Goal: Navigation & Orientation: Go to known website

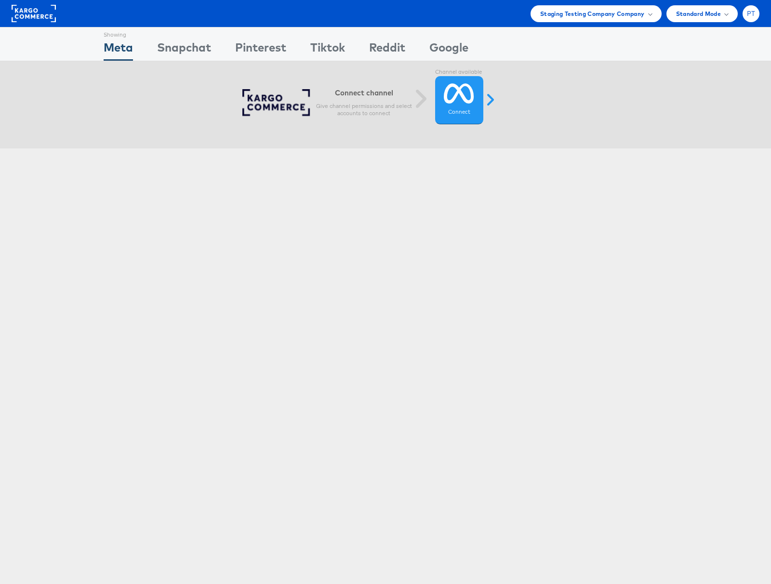
click at [752, 18] on div "PT" at bounding box center [751, 13] width 17 height 17
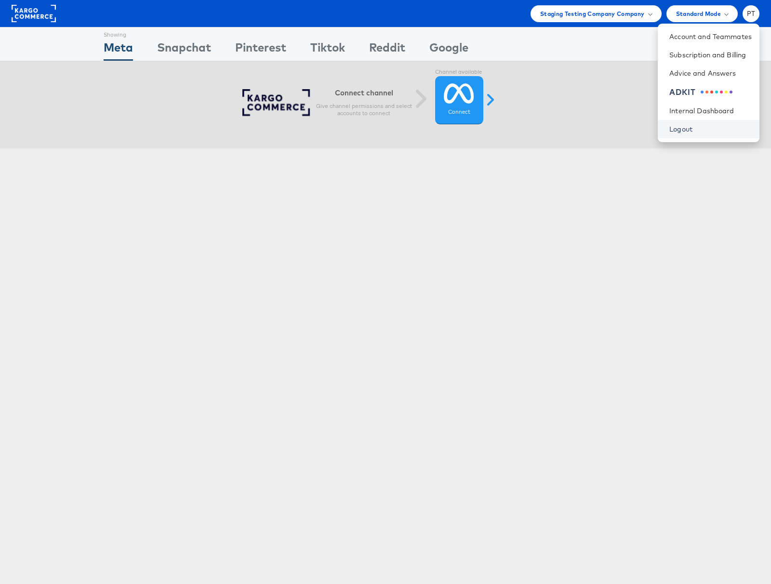
click at [693, 129] on link "Logout" at bounding box center [711, 129] width 82 height 10
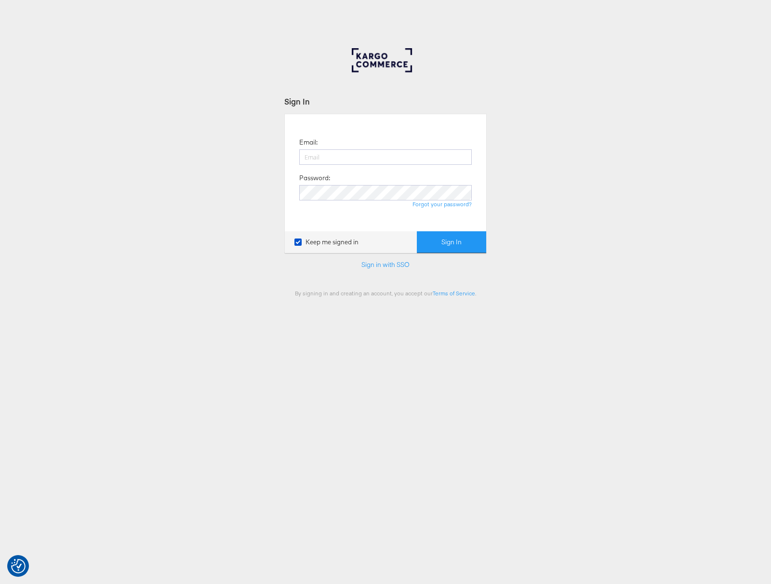
click at [238, 287] on div "Sign In Email: Password: Forgot your password? Keep me signed in Sign In Sign i…" at bounding box center [385, 289] width 771 height 482
click at [384, 262] on link "Sign in with SSO" at bounding box center [386, 264] width 48 height 9
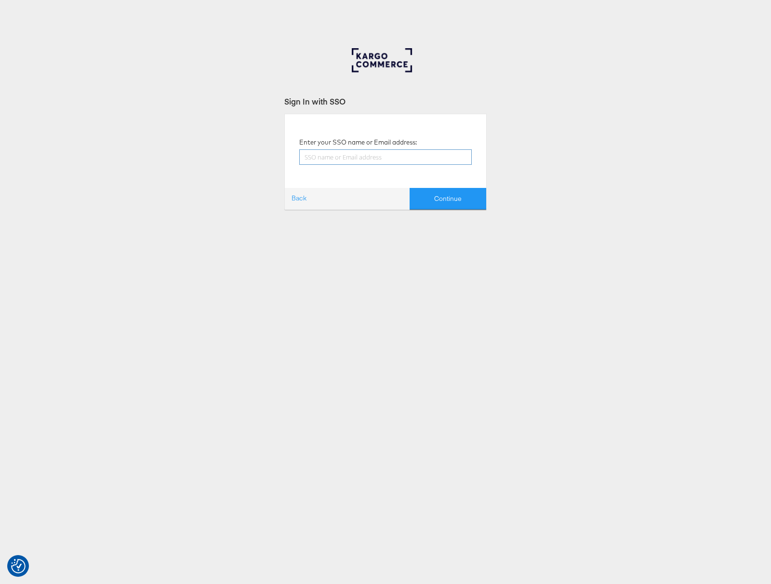
click at [377, 158] on input "text" at bounding box center [385, 156] width 173 height 15
type input "paul.tobin@kargo.com"
click at [451, 199] on button "Continue" at bounding box center [448, 199] width 77 height 22
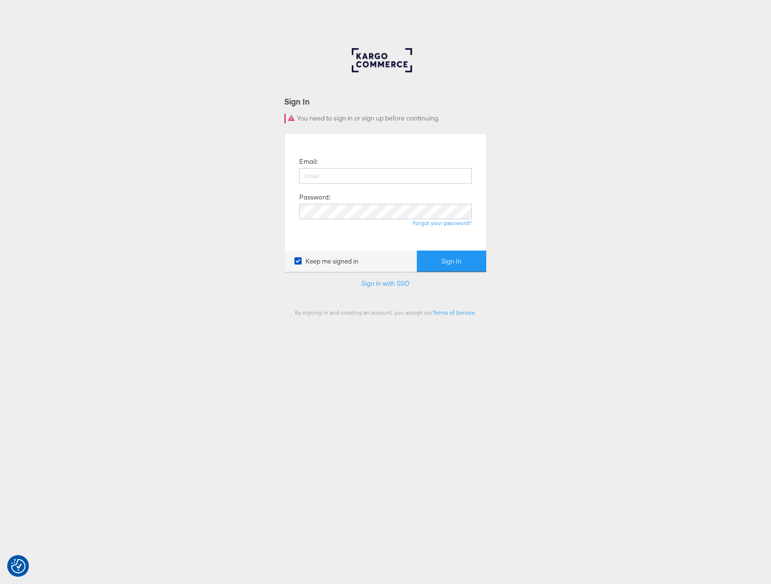
click at [241, 131] on div "Sign In You need to sign in or sign up before continuing. Email: Password: Forg…" at bounding box center [385, 289] width 771 height 482
click at [390, 287] on link "Sign in with SSO" at bounding box center [386, 283] width 48 height 9
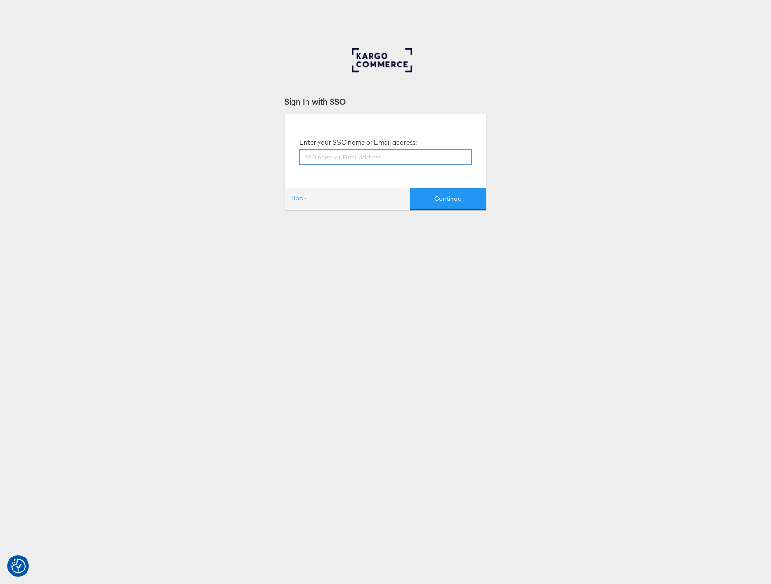
click at [362, 160] on input "text" at bounding box center [385, 156] width 173 height 15
type input "[PERSON_NAME][EMAIL_ADDRESS][PERSON_NAME][DOMAIN_NAME]"
click at [446, 201] on button "Continue" at bounding box center [448, 199] width 77 height 22
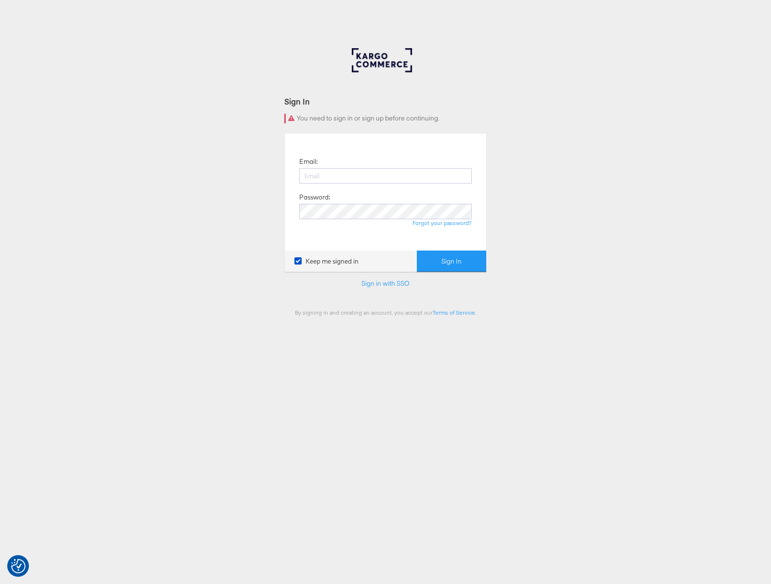
type input "[PERSON_NAME][EMAIL_ADDRESS][PERSON_NAME][DOMAIN_NAME]"
click at [453, 259] on button "Sign In" at bounding box center [451, 262] width 69 height 22
click at [357, 177] on input "paul.tobin@stitcherads.com" at bounding box center [385, 175] width 173 height 15
type input "[PERSON_NAME][EMAIL_ADDRESS][PERSON_NAME][DOMAIN_NAME]"
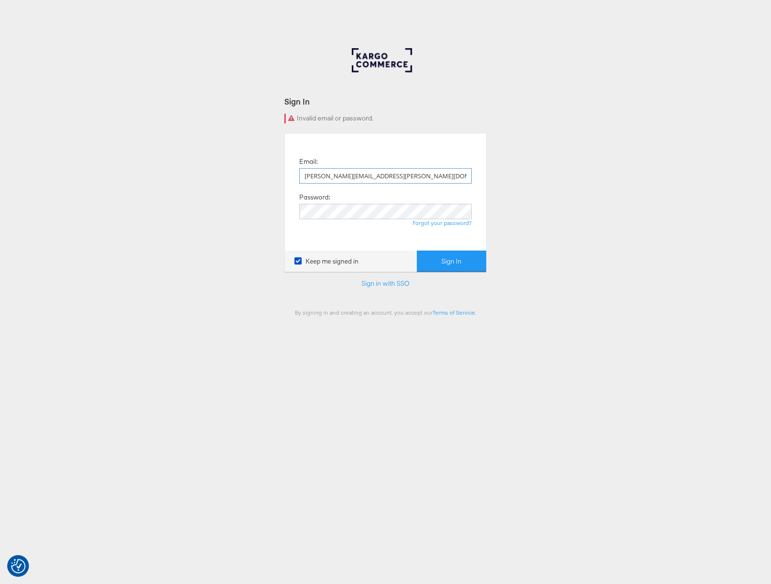
click at [417, 251] on button "Sign In" at bounding box center [451, 262] width 69 height 22
click at [213, 244] on div "Sign In Invalid email or password. Email: paul.tobin@kargo.com Password: Forgot…" at bounding box center [385, 289] width 771 height 482
click at [389, 282] on link "Sign in with SSO" at bounding box center [386, 283] width 48 height 9
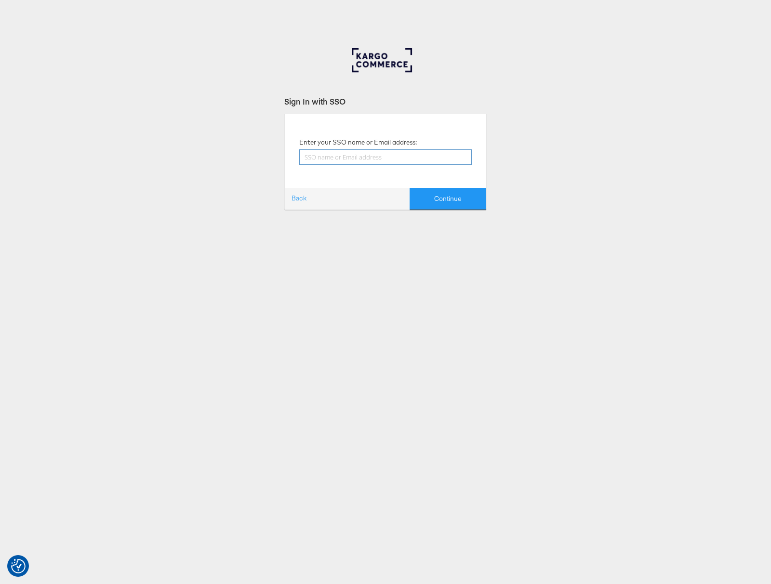
click at [343, 156] on input "text" at bounding box center [385, 156] width 173 height 15
type input "[PERSON_NAME][EMAIL_ADDRESS][PERSON_NAME][DOMAIN_NAME]"
click at [464, 196] on button "Continue" at bounding box center [448, 199] width 77 height 22
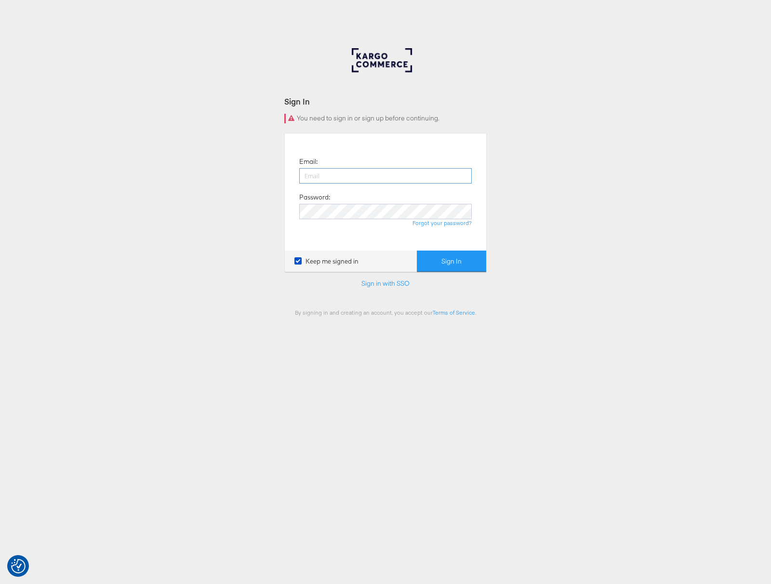
type input "[PERSON_NAME][EMAIL_ADDRESS][PERSON_NAME][DOMAIN_NAME]"
click at [455, 265] on button "Sign In" at bounding box center [451, 262] width 69 height 22
type input "[PERSON_NAME][EMAIL_ADDRESS][PERSON_NAME][DOMAIN_NAME]"
